Goal: Check status: Check status

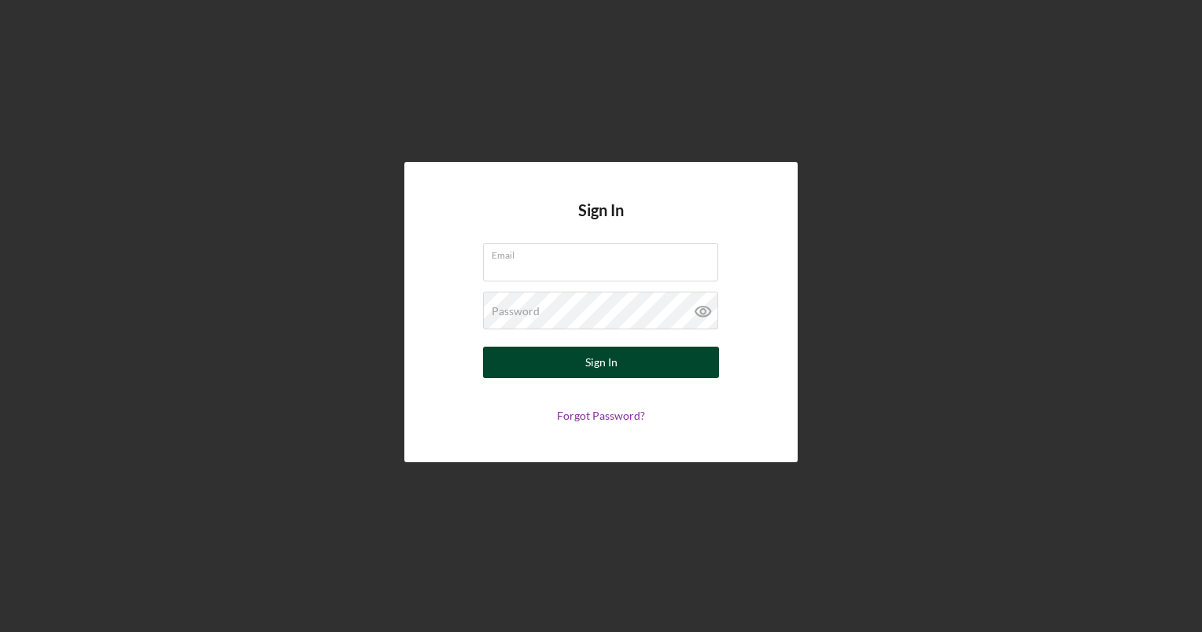
type input "[EMAIL_ADDRESS][DOMAIN_NAME]"
click at [536, 365] on button "Sign In" at bounding box center [601, 362] width 236 height 31
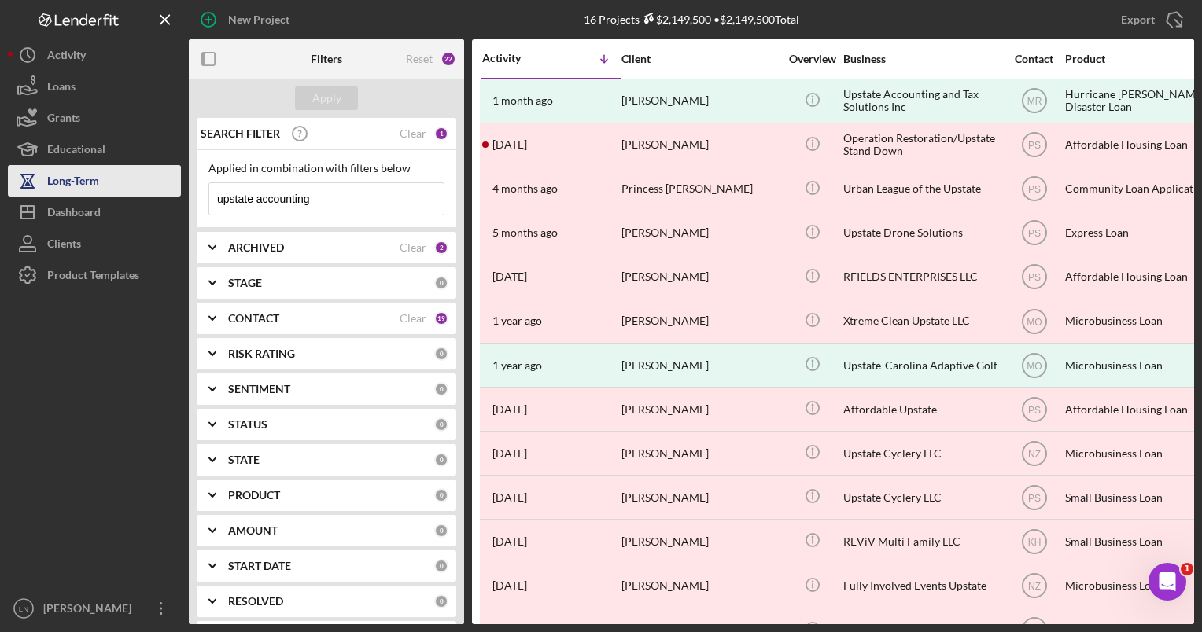
drag, startPoint x: 319, startPoint y: 195, endPoint x: 138, endPoint y: 185, distance: 181.2
click at [138, 185] on div "New Project 16 Projects $2,149,500 • $2,149,500 Total upstate accounting Export…" at bounding box center [601, 312] width 1186 height 625
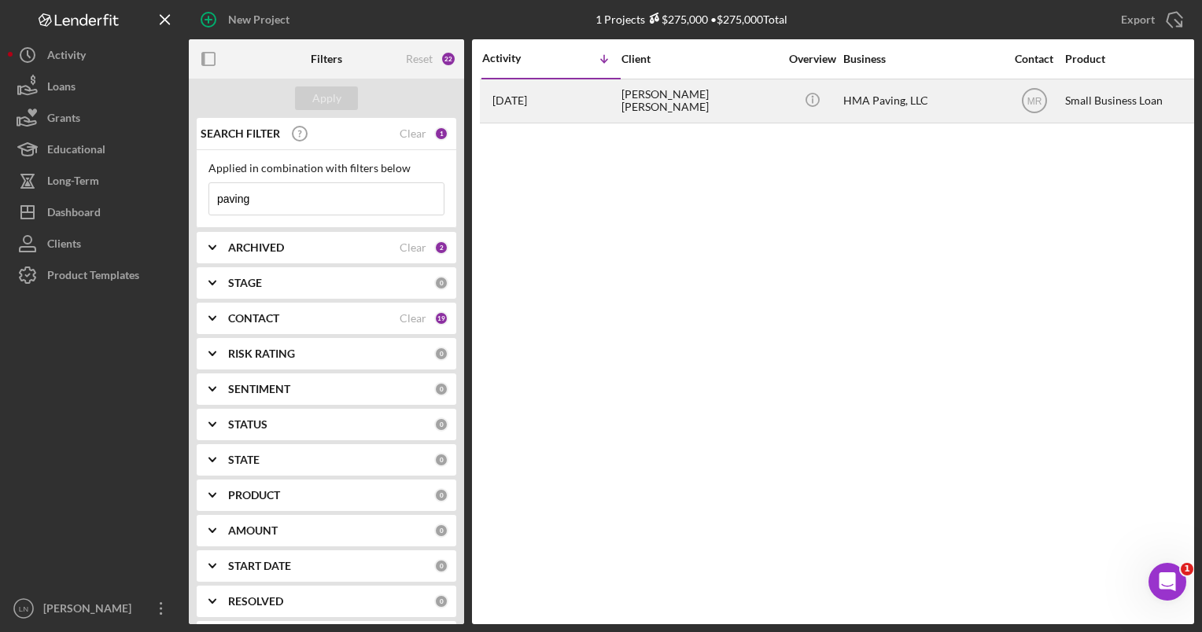
type input "paving"
click at [855, 112] on div "HMA Paving, LLC" at bounding box center [921, 101] width 157 height 42
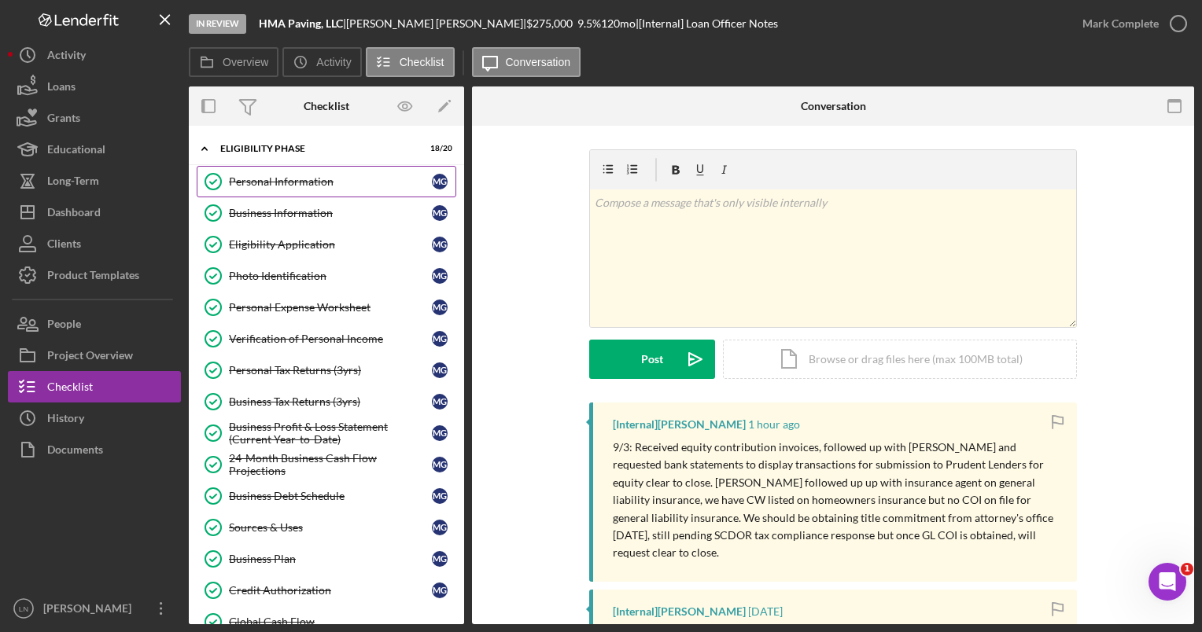
click at [308, 168] on link "Personal Information Personal Information M G" at bounding box center [327, 181] width 260 height 31
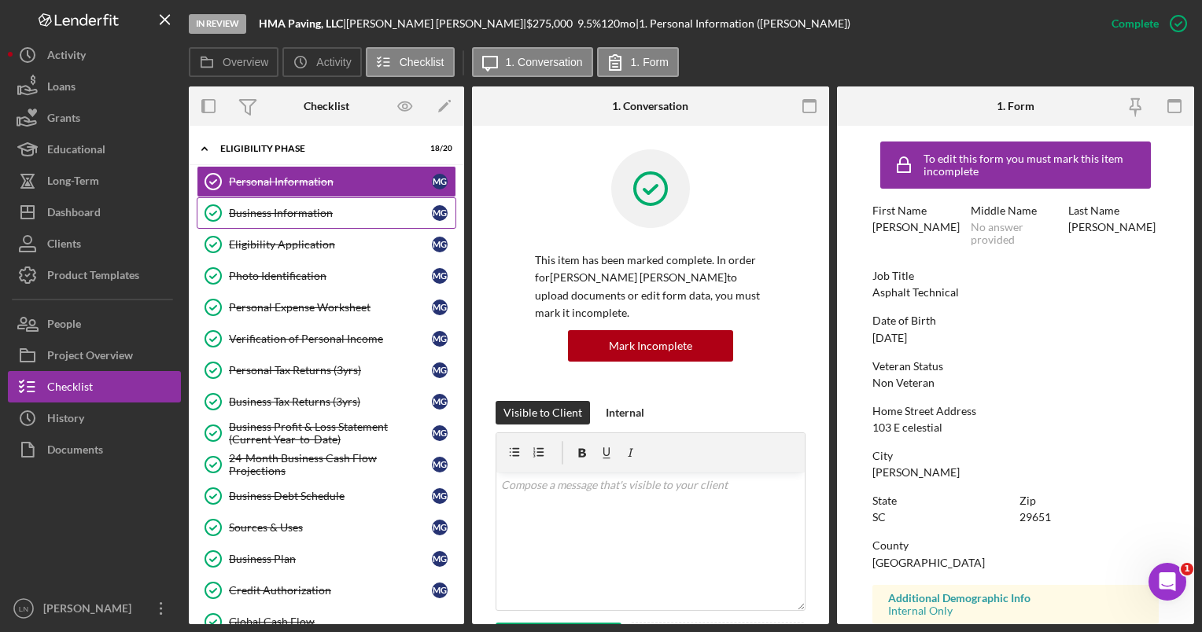
click at [315, 223] on link "Business Information Business Information M G" at bounding box center [327, 212] width 260 height 31
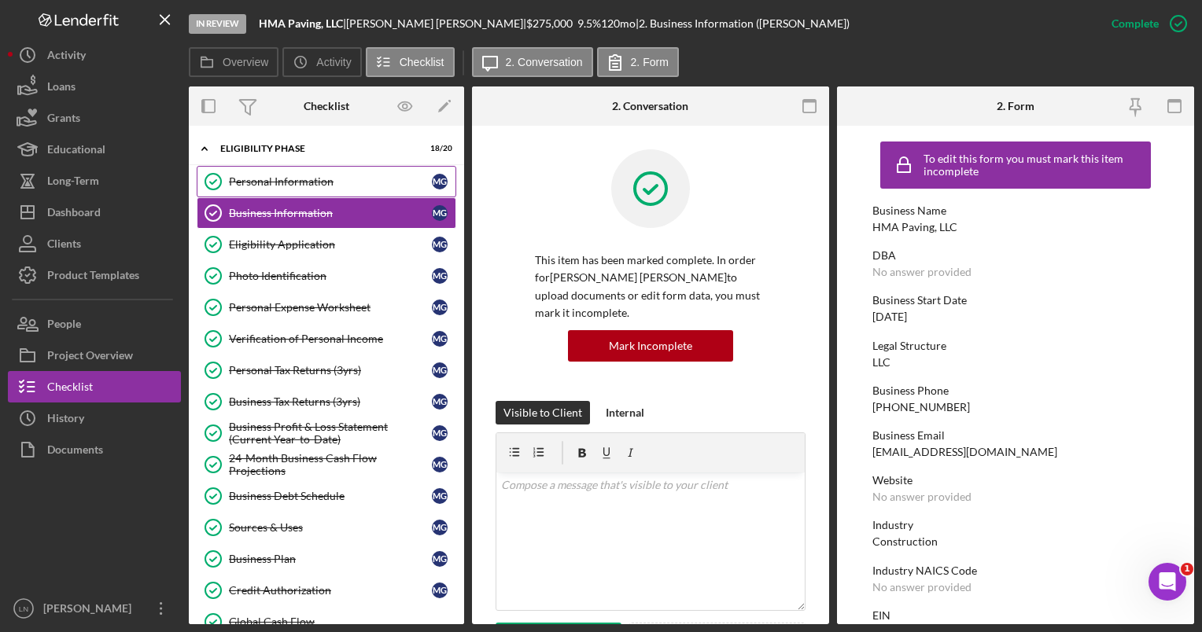
click at [304, 170] on link "Personal Information Personal Information M G" at bounding box center [327, 181] width 260 height 31
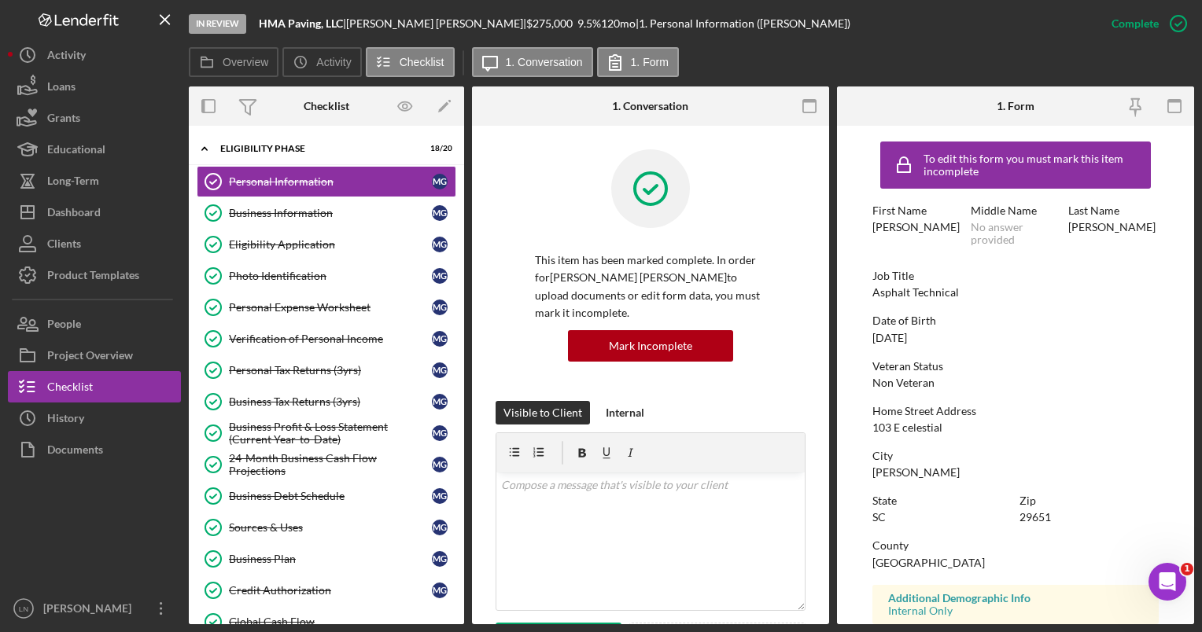
click at [890, 228] on div "[PERSON_NAME]" at bounding box center [915, 227] width 87 height 13
copy div "[PERSON_NAME]"
click at [1095, 230] on div "[PERSON_NAME]" at bounding box center [1111, 227] width 87 height 13
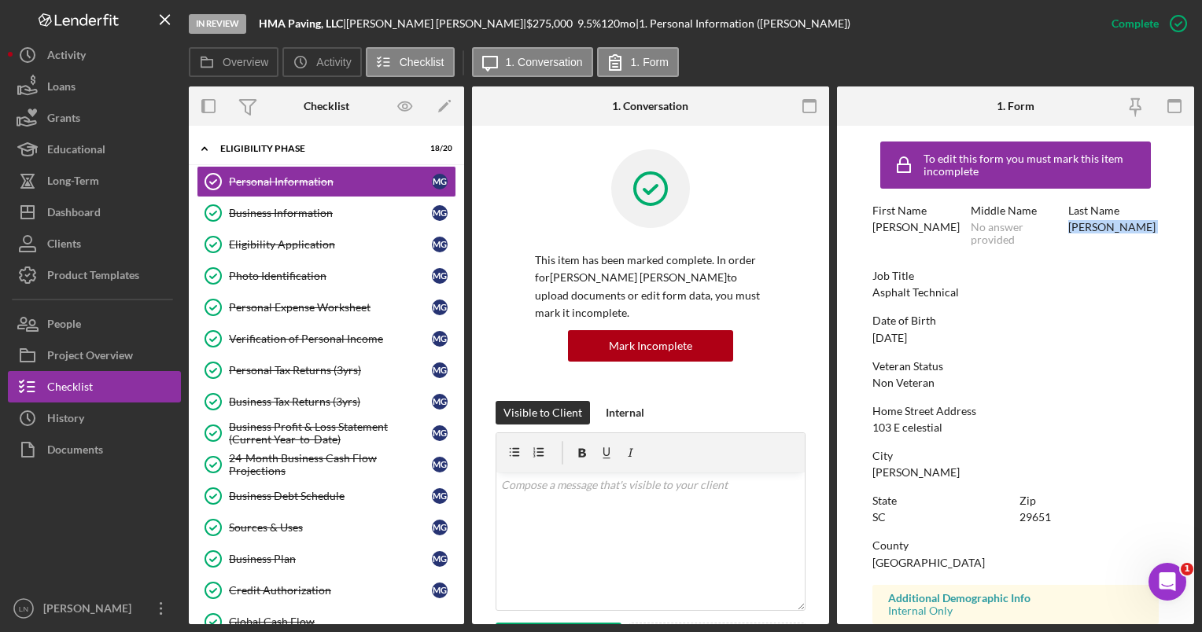
click at [1095, 230] on div "[PERSON_NAME]" at bounding box center [1111, 227] width 87 height 13
copy div "[PERSON_NAME]"
click at [327, 218] on div "Business Information" at bounding box center [330, 213] width 203 height 13
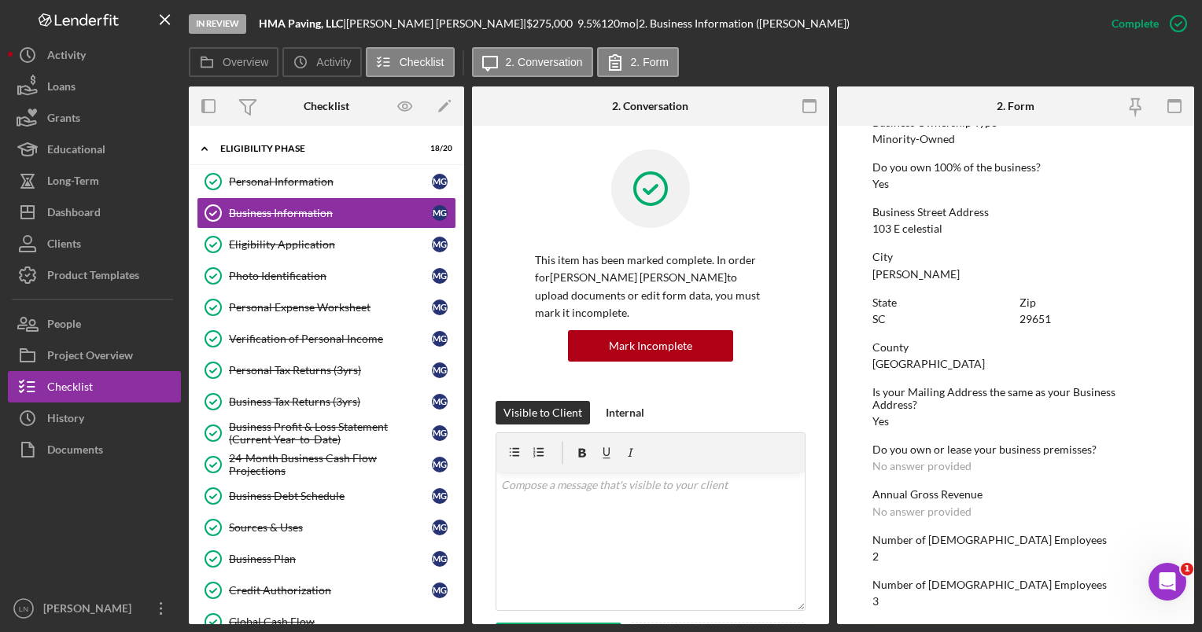
scroll to position [594, 0]
click at [277, 193] on link "Personal Information Personal Information M G" at bounding box center [327, 181] width 260 height 31
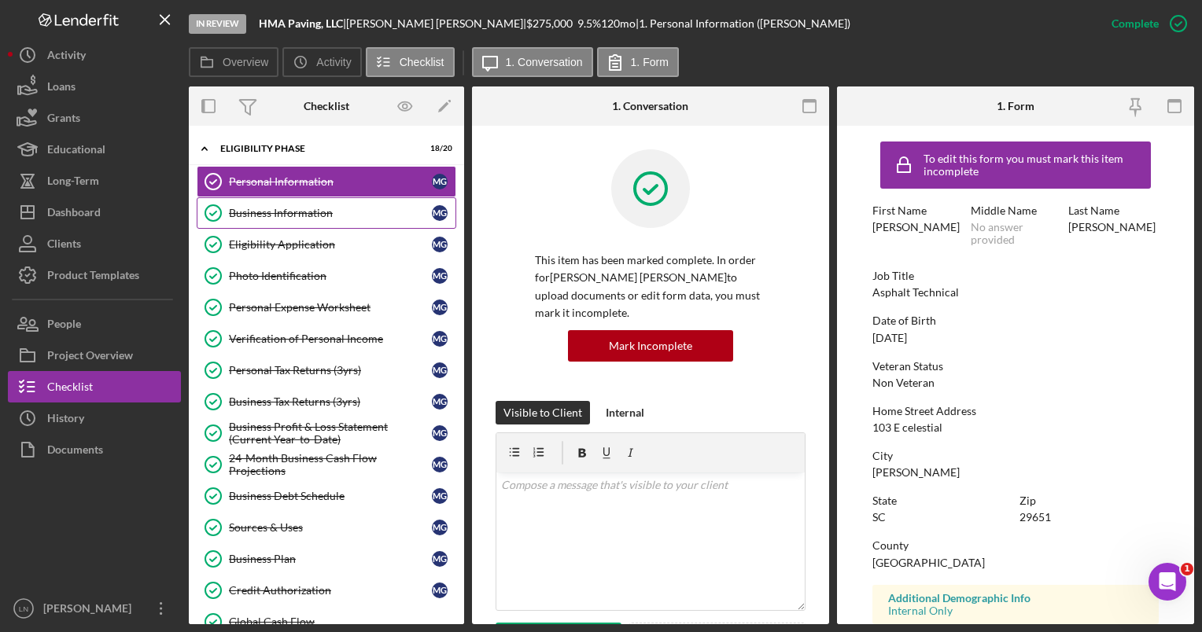
click at [346, 208] on div "Business Information" at bounding box center [330, 213] width 203 height 13
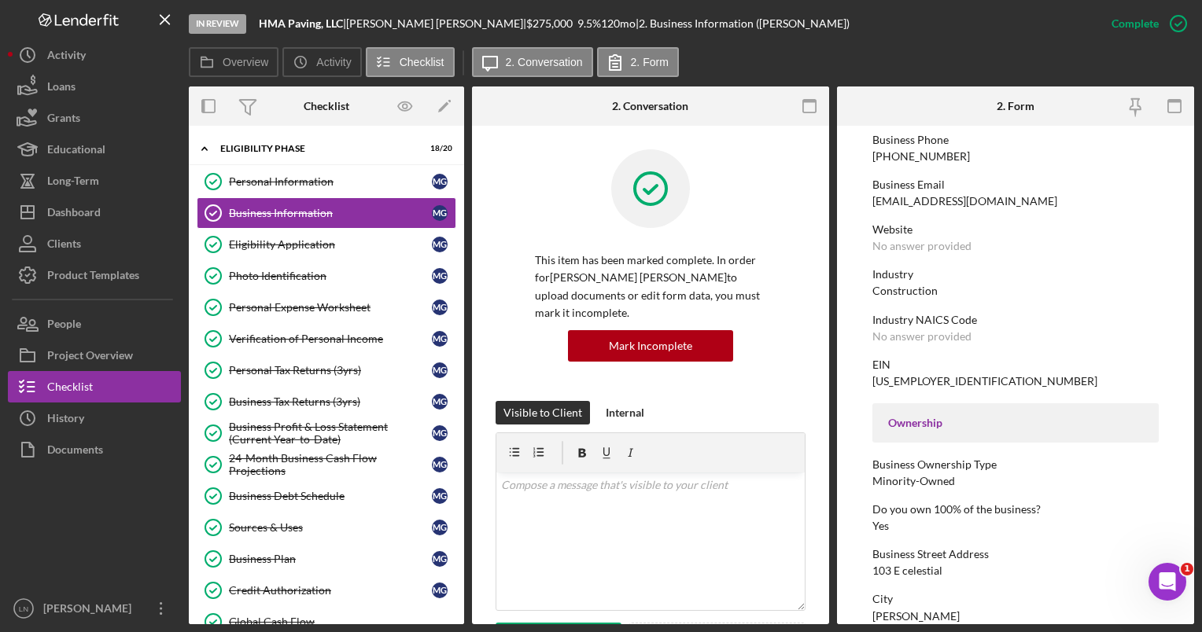
scroll to position [46, 0]
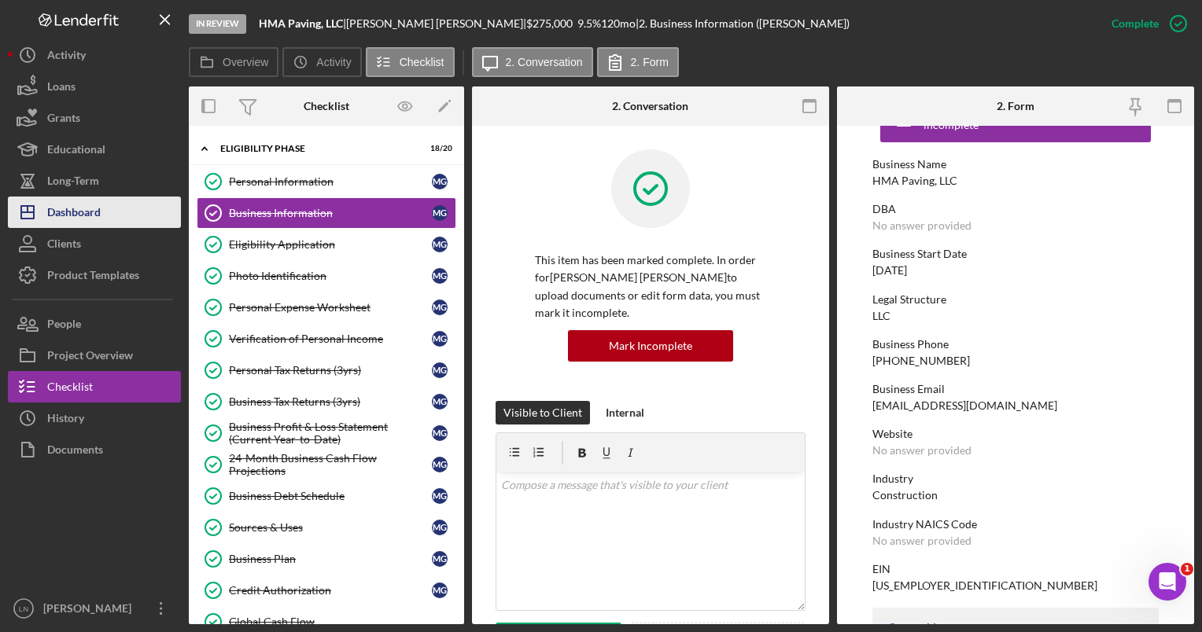
click at [59, 205] on div "Dashboard" at bounding box center [73, 214] width 53 height 35
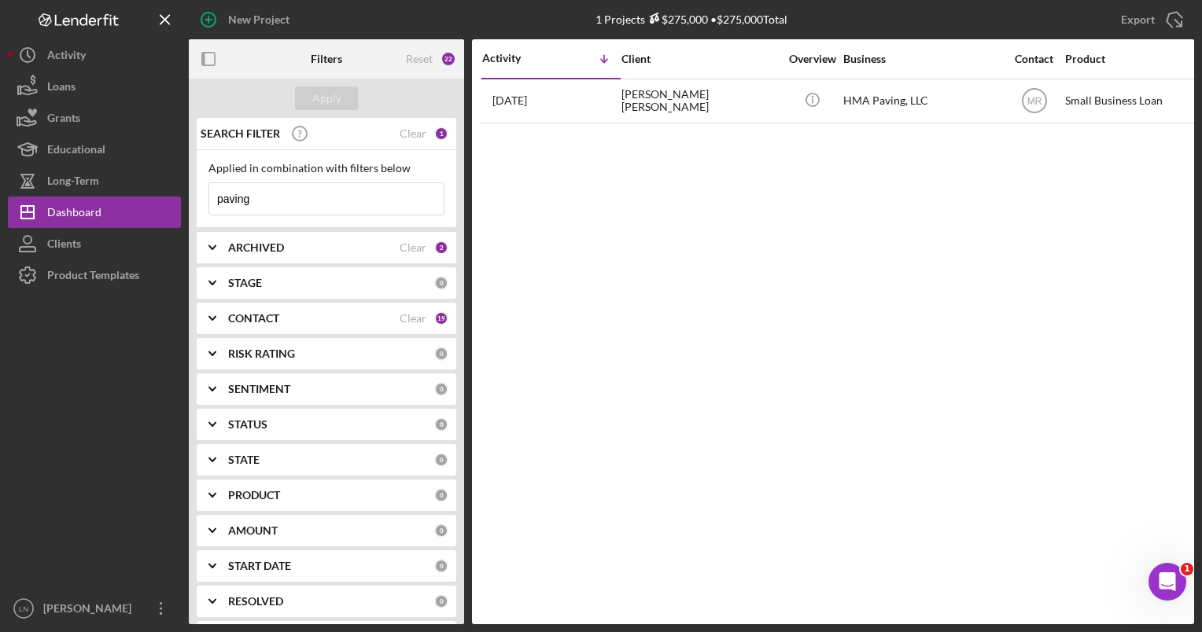
click at [286, 196] on input "paving" at bounding box center [326, 198] width 234 height 31
drag, startPoint x: 286, startPoint y: 196, endPoint x: 160, endPoint y: 211, distance: 127.5
click at [160, 211] on div "New Project 1 Projects $275,000 • $275,000 Total paving Export Icon/Export Filt…" at bounding box center [601, 312] width 1186 height 625
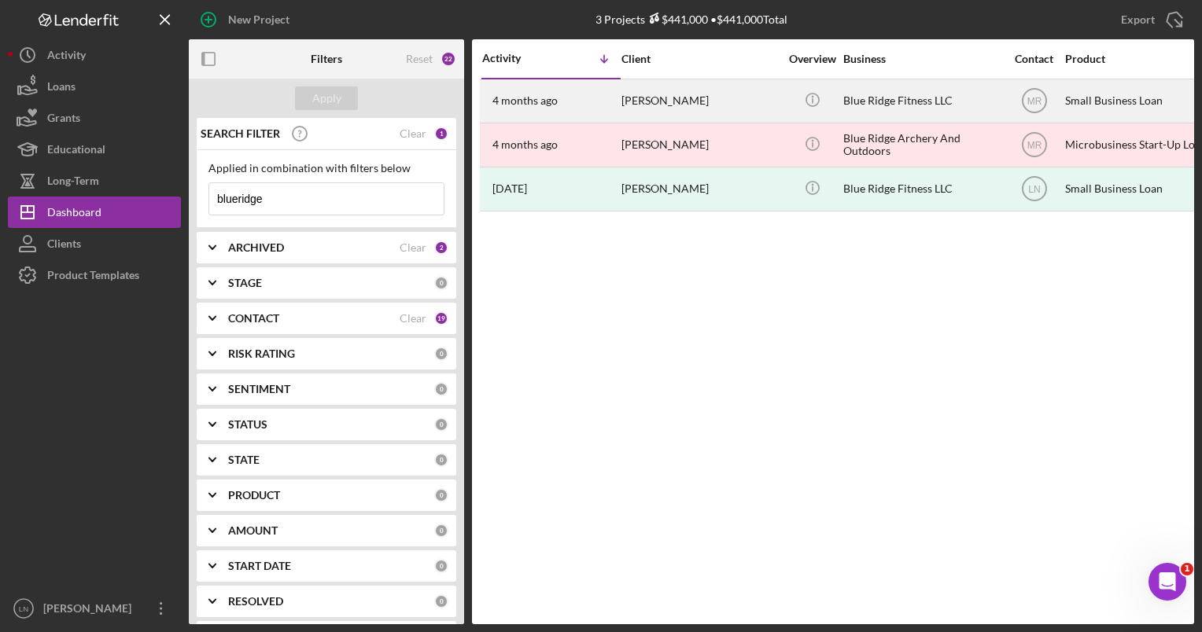
type input "blueridge"
click at [708, 87] on div "[PERSON_NAME]" at bounding box center [699, 101] width 157 height 42
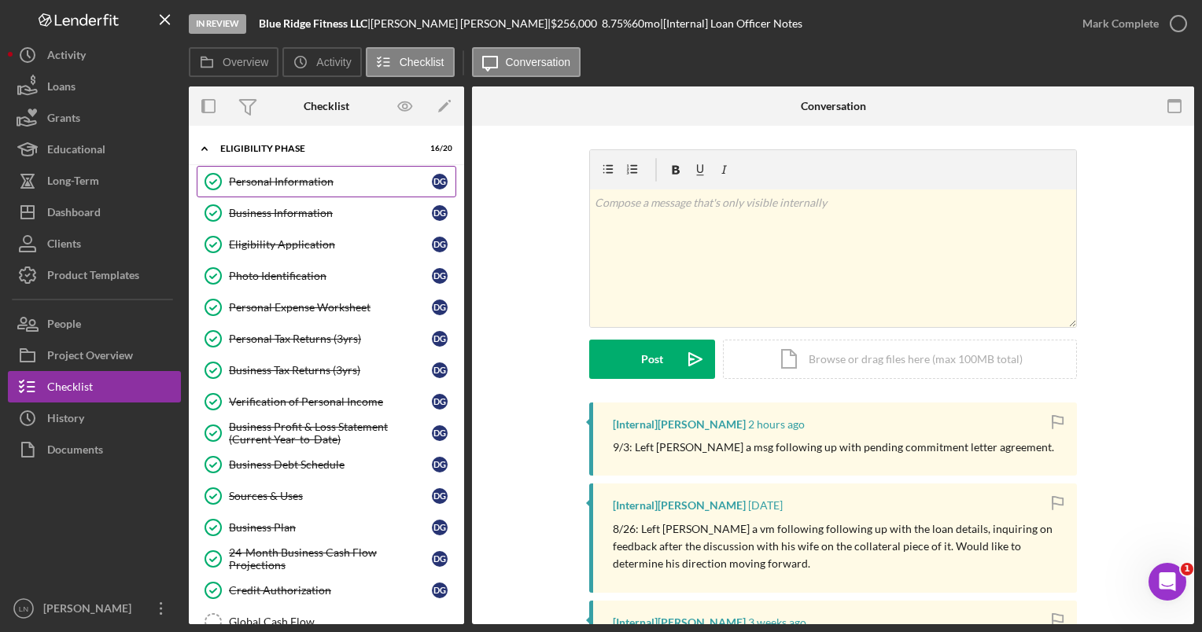
click at [292, 193] on link "Personal Information Personal Information D G" at bounding box center [327, 181] width 260 height 31
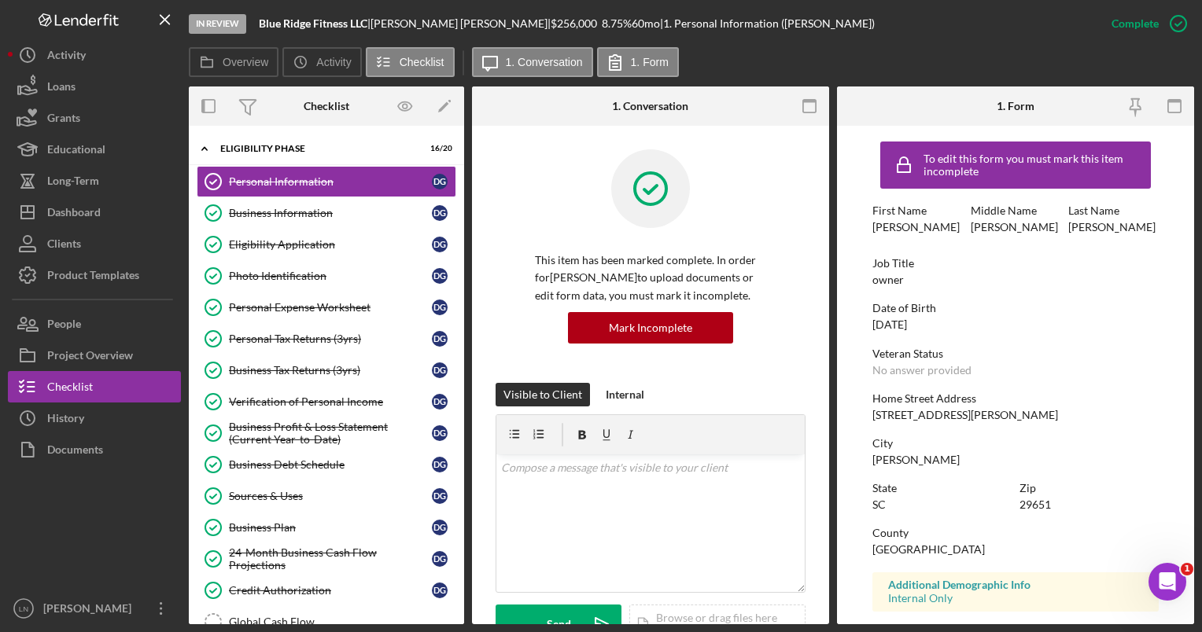
scroll to position [235, 0]
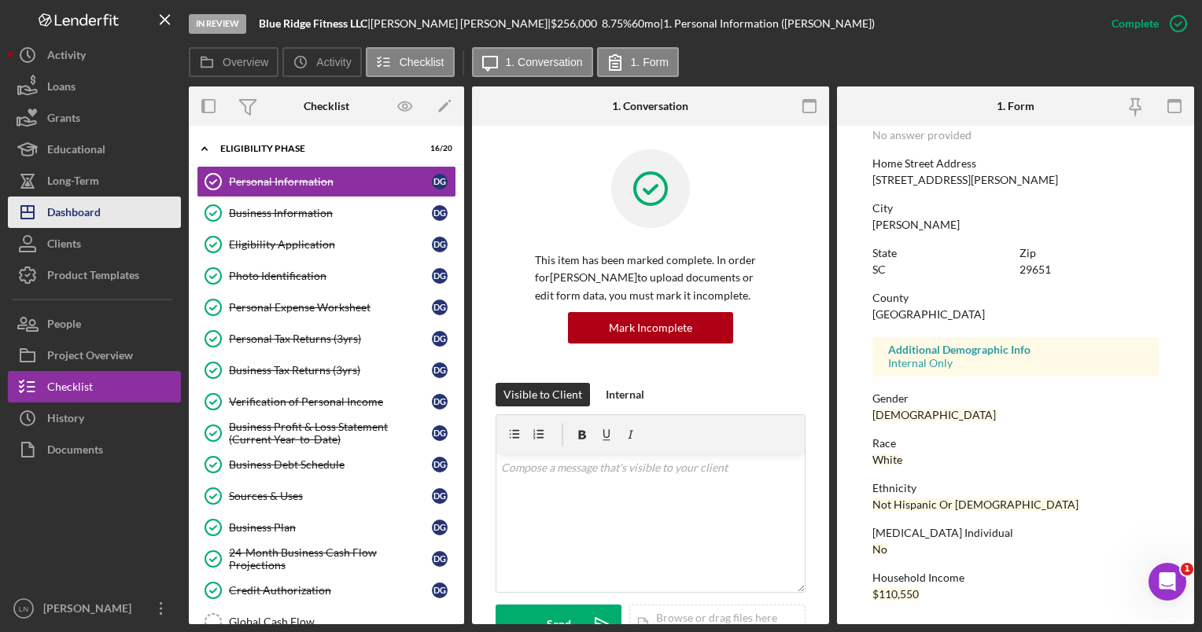
click at [63, 220] on div "Dashboard" at bounding box center [73, 214] width 53 height 35
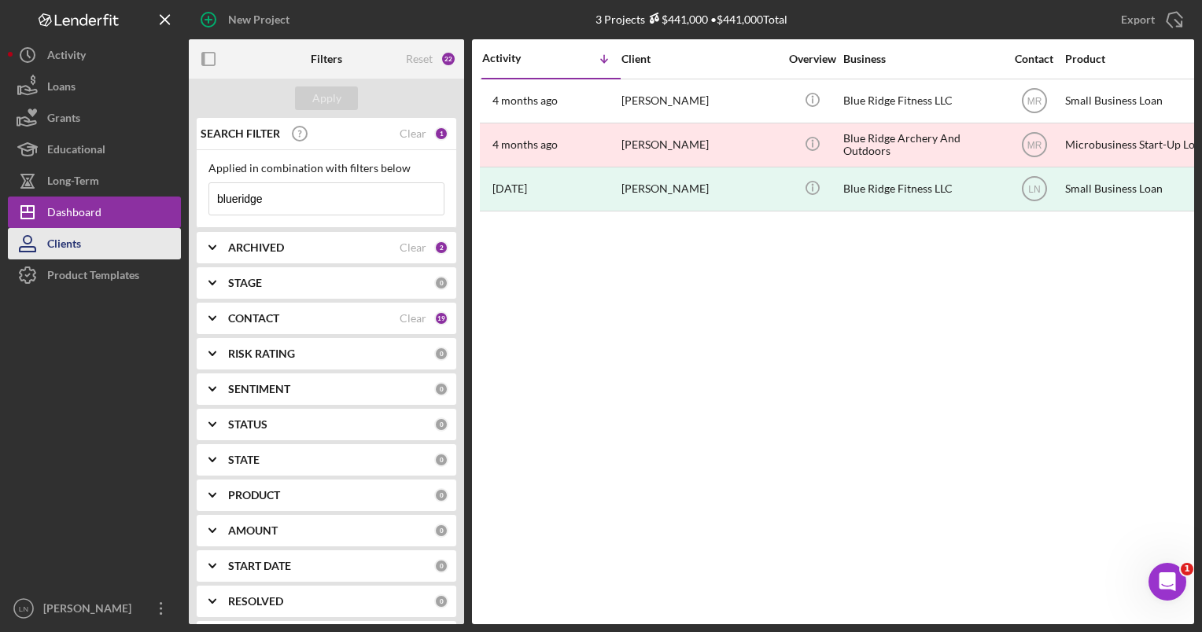
drag, startPoint x: 295, startPoint y: 204, endPoint x: 67, endPoint y: 230, distance: 229.6
click at [67, 230] on div "New Project 3 Projects $441,000 • $441,000 Total blueridge Export Icon/Export F…" at bounding box center [601, 312] width 1186 height 625
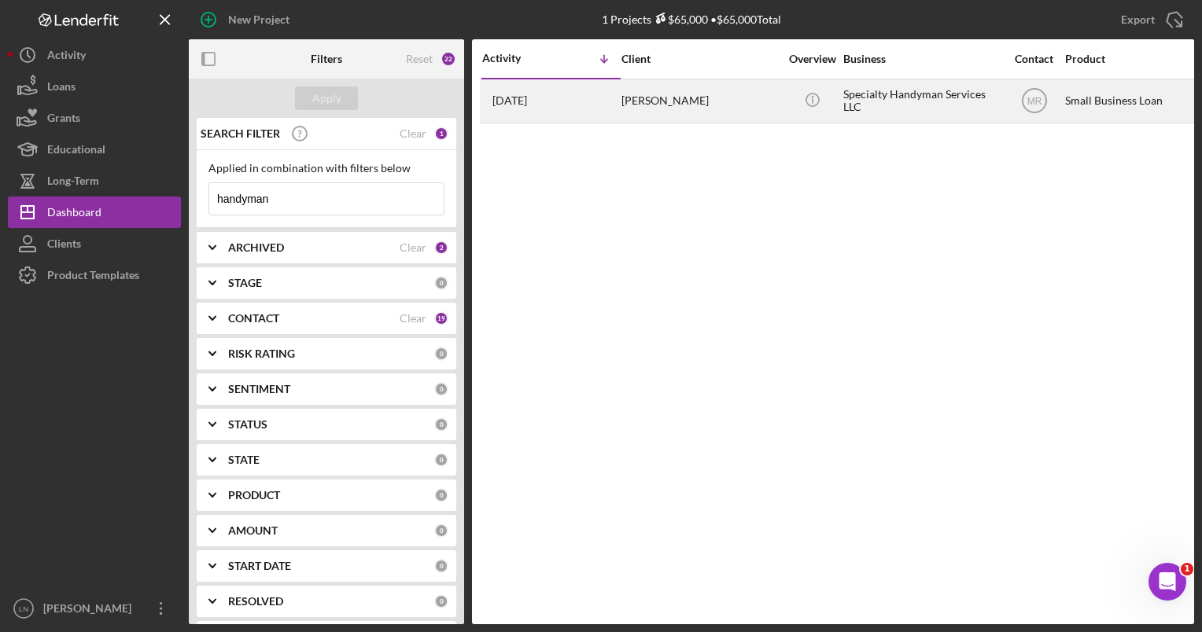
type input "handyman"
click at [791, 87] on div "Icon/Info" at bounding box center [812, 101] width 59 height 42
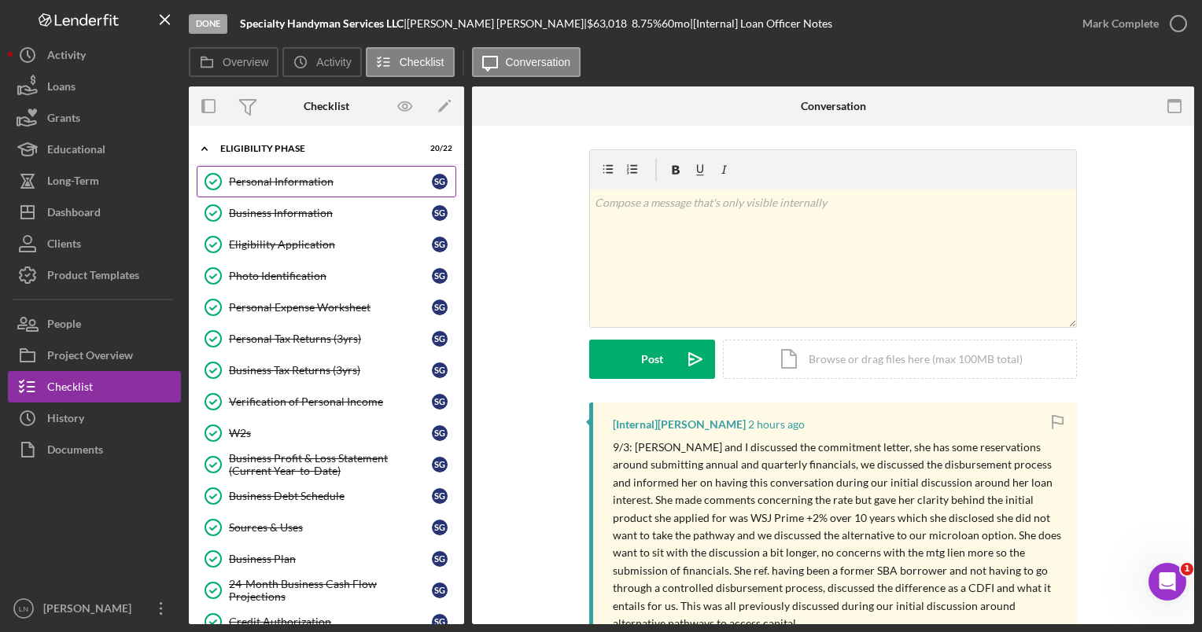
click at [296, 185] on div "Personal Information" at bounding box center [330, 181] width 203 height 13
